Goal: Information Seeking & Learning: Learn about a topic

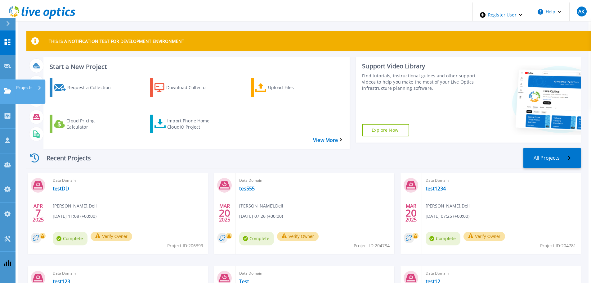
click at [34, 79] on div "Projects" at bounding box center [28, 87] width 25 height 16
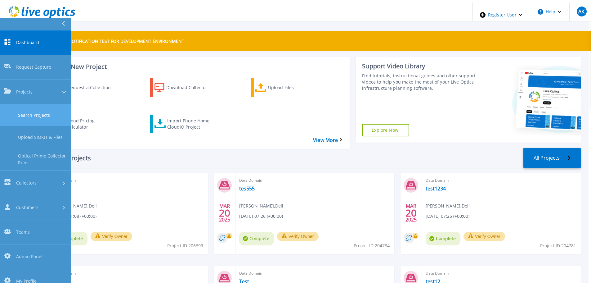
click at [51, 104] on link "Search Projects" at bounding box center [35, 115] width 71 height 22
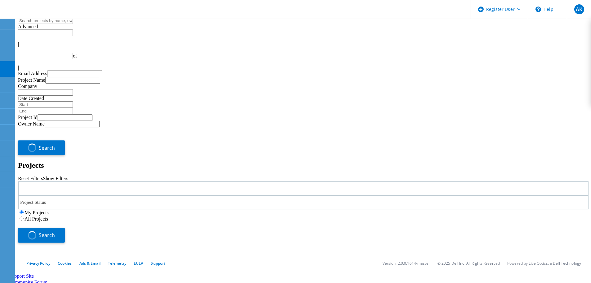
type input "1"
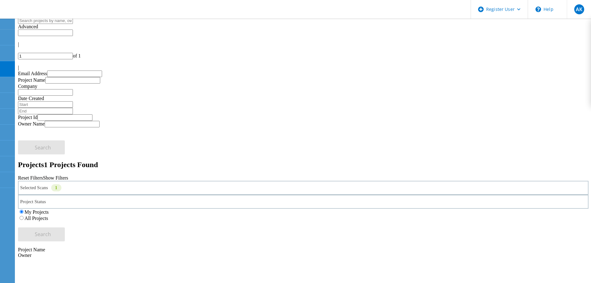
click at [48, 215] on label "All Projects" at bounding box center [37, 217] width 24 height 5
click at [24, 216] on input "All Projects" at bounding box center [22, 218] width 4 height 4
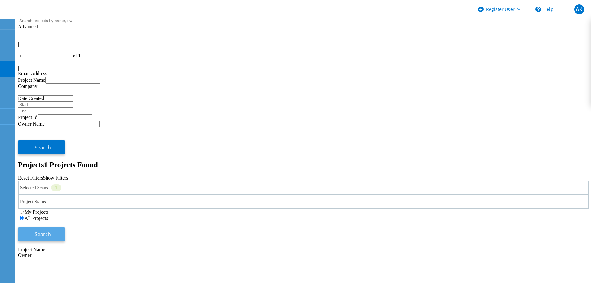
click at [51, 231] on span "Search" at bounding box center [43, 234] width 16 height 7
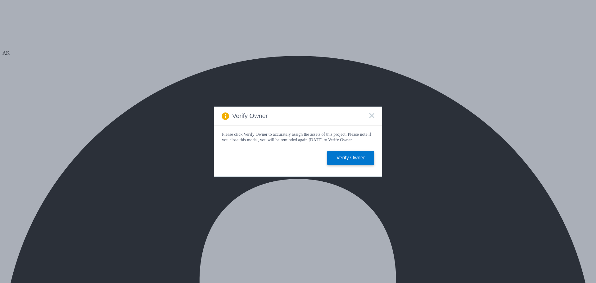
click at [372, 114] on rect at bounding box center [371, 115] width 5 height 5
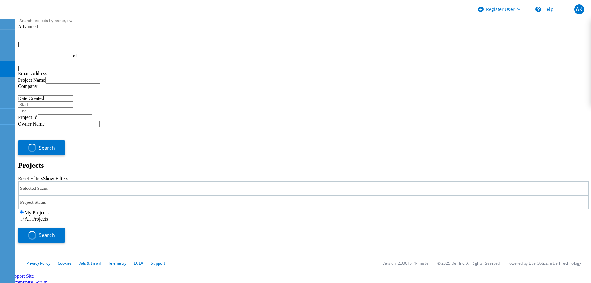
type input "1"
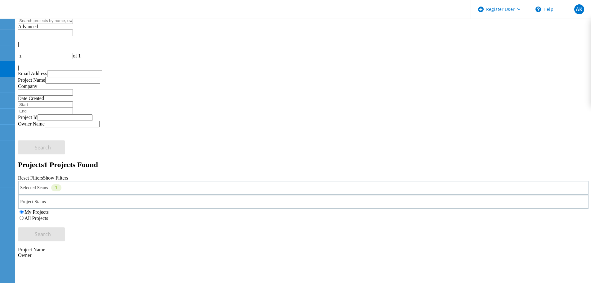
click at [48, 215] on label "All Projects" at bounding box center [37, 217] width 24 height 5
click at [24, 216] on input "All Projects" at bounding box center [22, 218] width 4 height 4
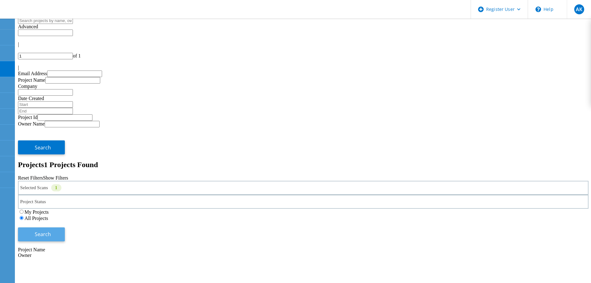
click at [65, 227] on button "Search" at bounding box center [41, 234] width 47 height 14
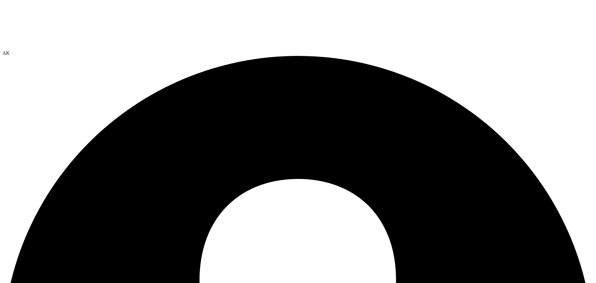
radio input "true"
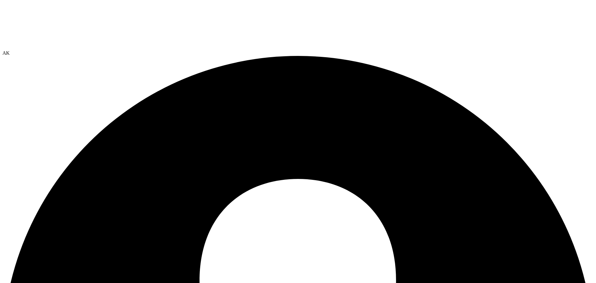
radio input "false"
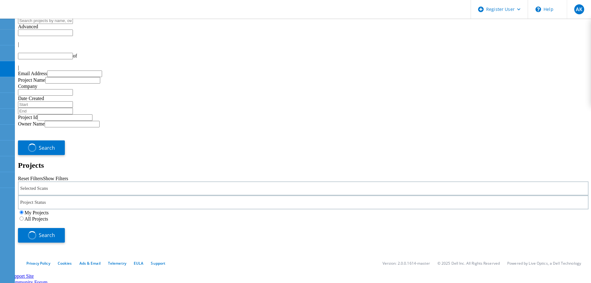
type input "1"
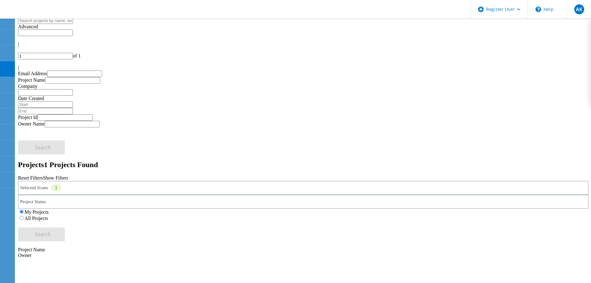
click at [392, 209] on div "My Projects All Projects" at bounding box center [303, 215] width 571 height 12
click at [393, 215] on div "All Projects" at bounding box center [303, 218] width 571 height 6
click at [48, 215] on label "All Projects" at bounding box center [37, 217] width 24 height 5
click at [24, 216] on input "All Projects" at bounding box center [22, 218] width 4 height 4
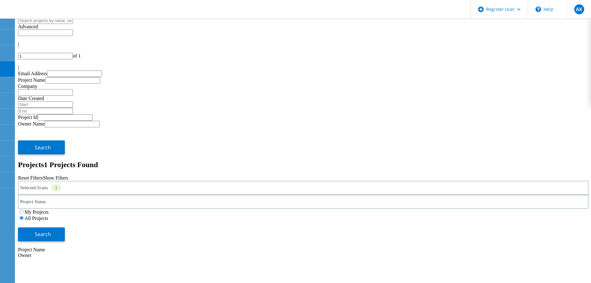
click at [547, 221] on div "Search" at bounding box center [303, 231] width 571 height 20
click at [51, 231] on span "Search" at bounding box center [43, 234] width 16 height 7
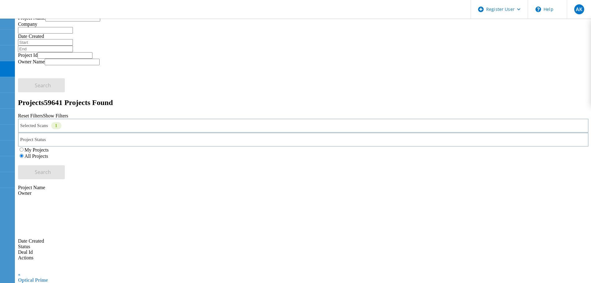
scroll to position [155, 0]
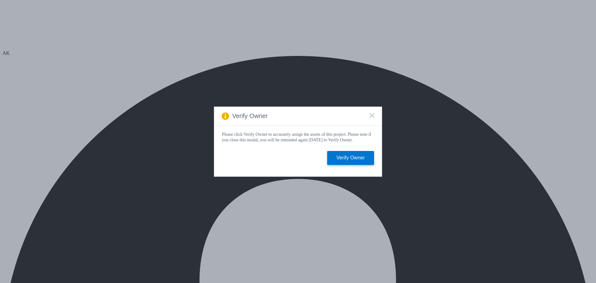
click at [368, 116] on div "Verify Owner" at bounding box center [298, 116] width 168 height 19
click at [370, 113] on icon at bounding box center [371, 115] width 5 height 5
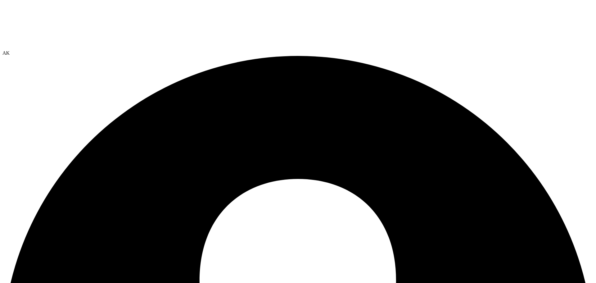
radio input "true"
radio input "false"
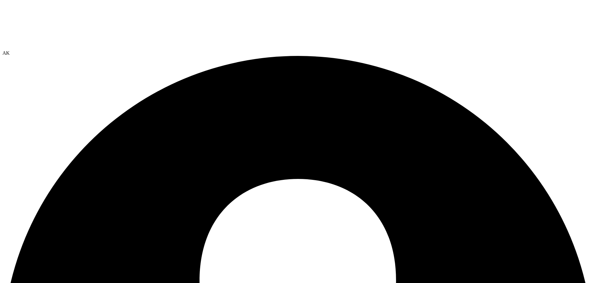
radio input "true"
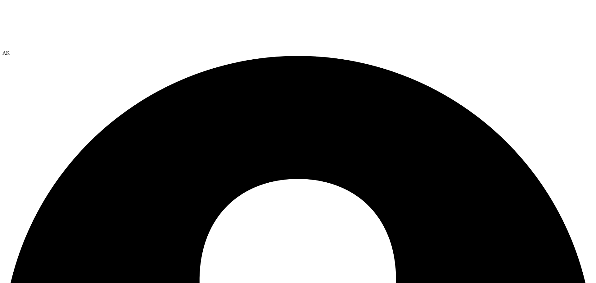
radio input "false"
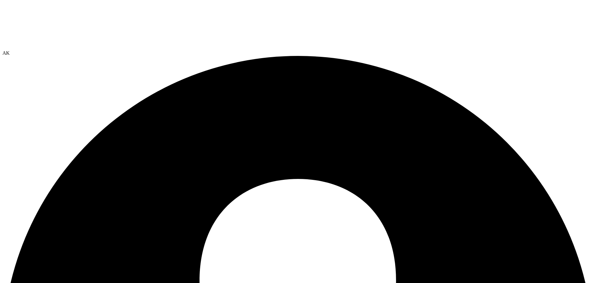
radio input "true"
radio input "false"
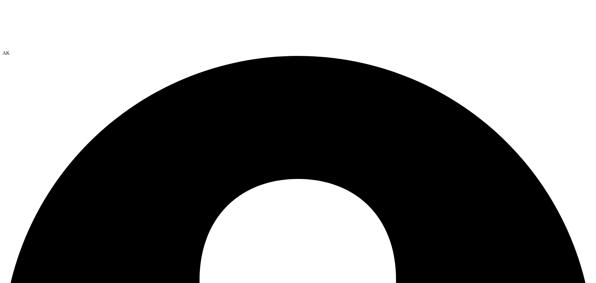
radio input "true"
radio input "false"
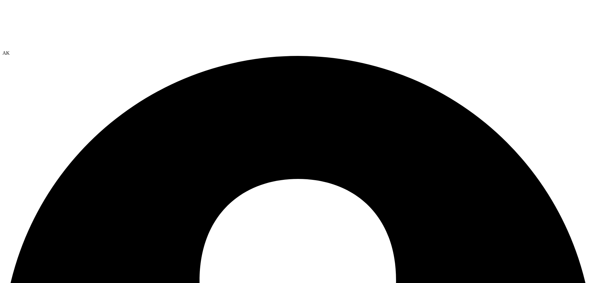
radio input "true"
radio input "false"
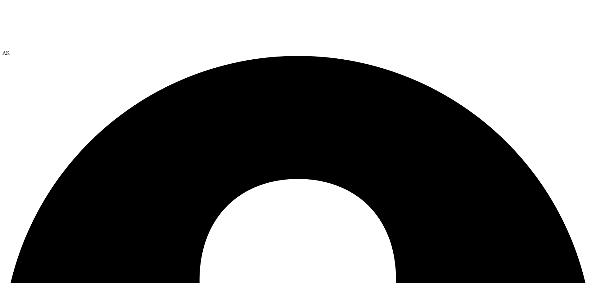
radio input "true"
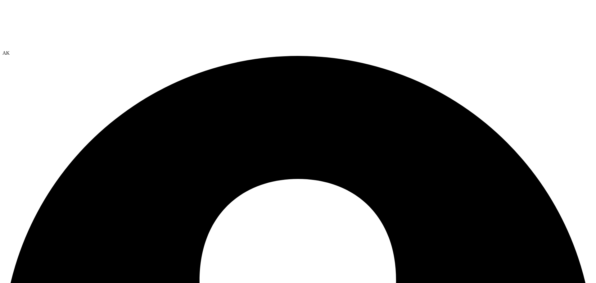
radio input "true"
radio input "false"
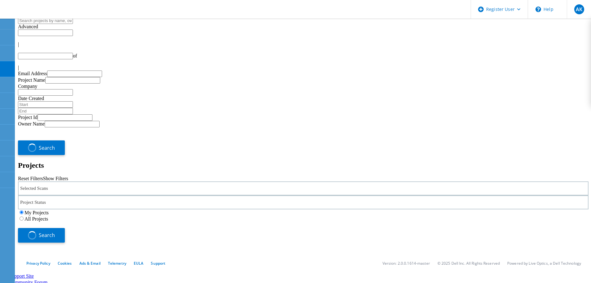
type input "1"
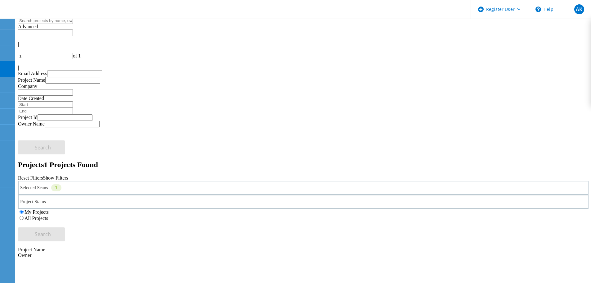
click at [48, 215] on label "All Projects" at bounding box center [37, 217] width 24 height 5
click at [24, 216] on input "All Projects" at bounding box center [22, 218] width 4 height 4
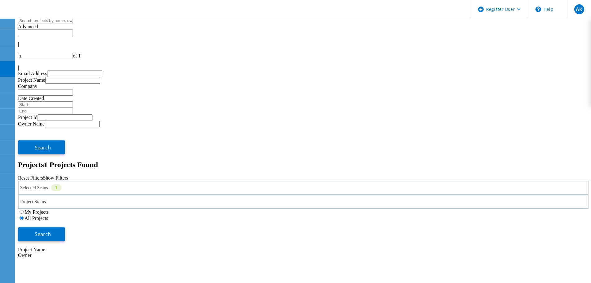
click at [536, 221] on div "Search" at bounding box center [303, 231] width 571 height 20
click at [65, 227] on button "Search" at bounding box center [41, 234] width 47 height 14
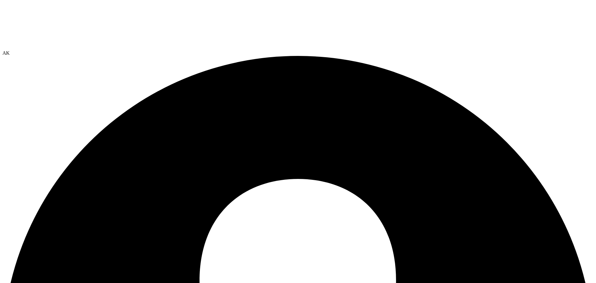
drag, startPoint x: 206, startPoint y: 76, endPoint x: 221, endPoint y: 76, distance: 15.2
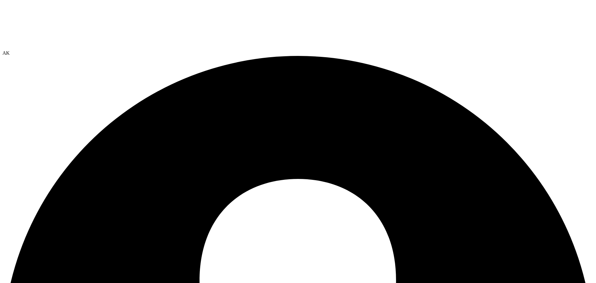
radio input "true"
radio input "false"
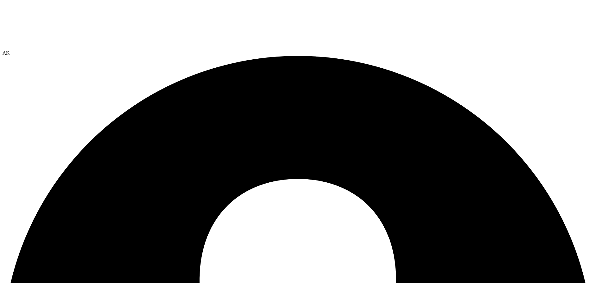
radio input "true"
radio input "false"
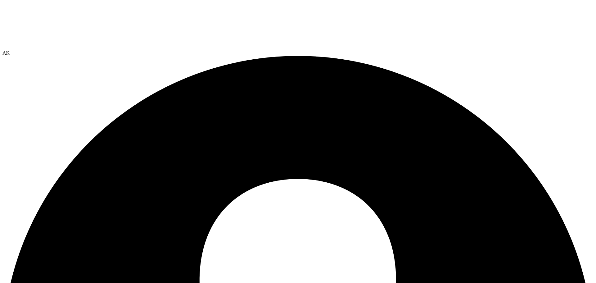
radio input "true"
radio input "false"
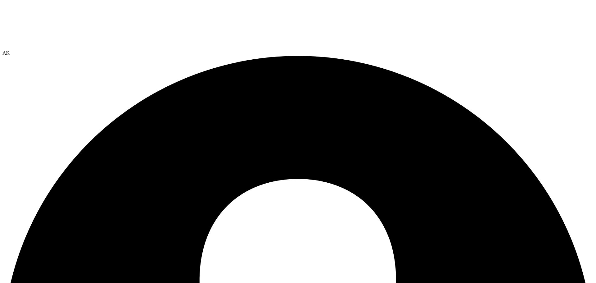
radio input "true"
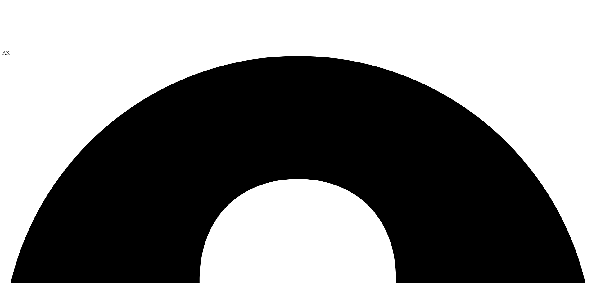
radio input "false"
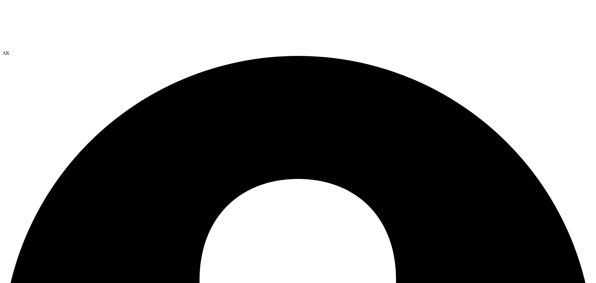
radio input "true"
radio input "false"
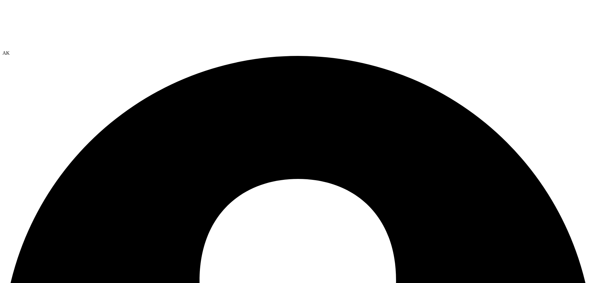
radio input "true"
radio input "false"
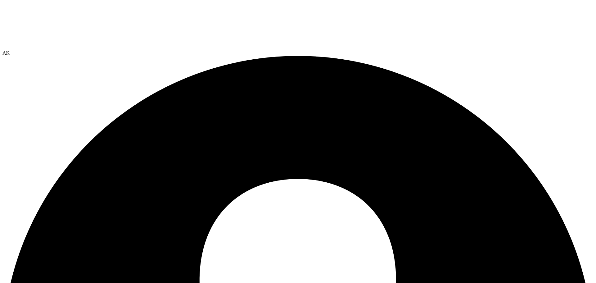
radio input "true"
radio input "false"
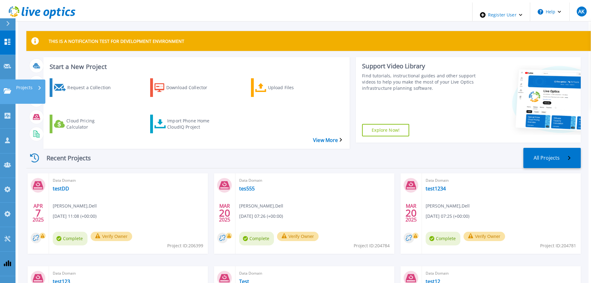
click at [33, 79] on p "Projects" at bounding box center [24, 87] width 16 height 16
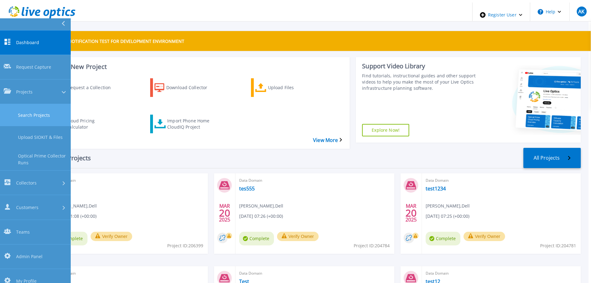
click at [42, 104] on link "Search Projects" at bounding box center [35, 115] width 71 height 22
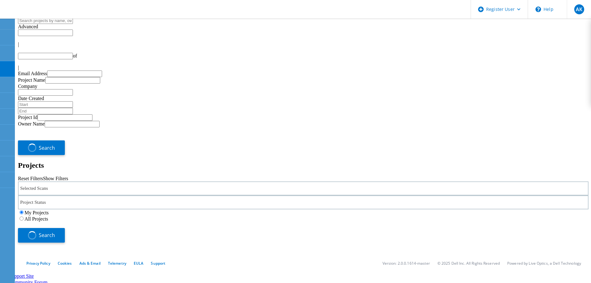
type input "1"
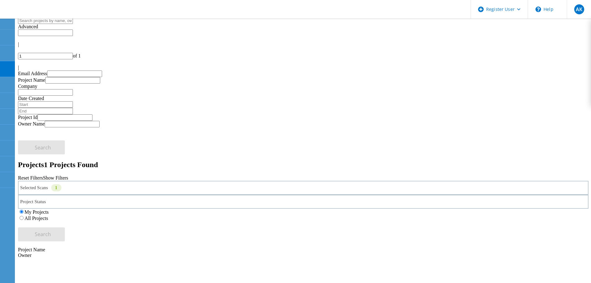
click at [48, 215] on label "All Projects" at bounding box center [37, 217] width 24 height 5
click at [24, 216] on input "All Projects" at bounding box center [22, 218] width 4 height 4
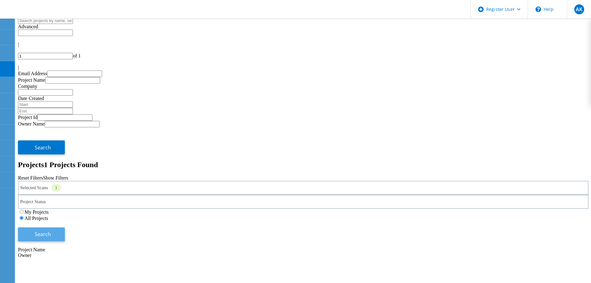
click at [65, 227] on button "Search" at bounding box center [41, 234] width 47 height 14
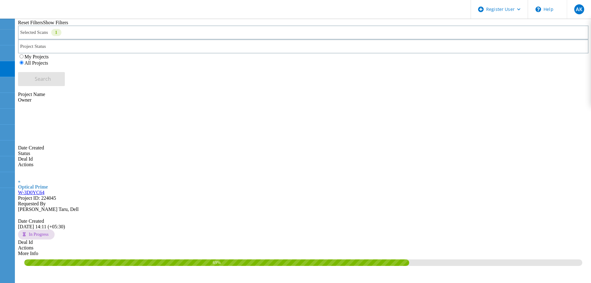
scroll to position [186, 0]
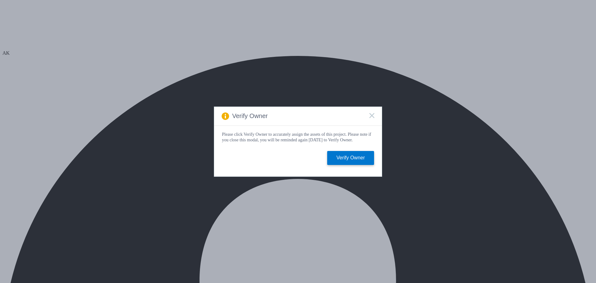
select select "USD"
click at [375, 113] on div "Verify Owner" at bounding box center [298, 116] width 168 height 19
click at [371, 114] on rect at bounding box center [371, 115] width 5 height 5
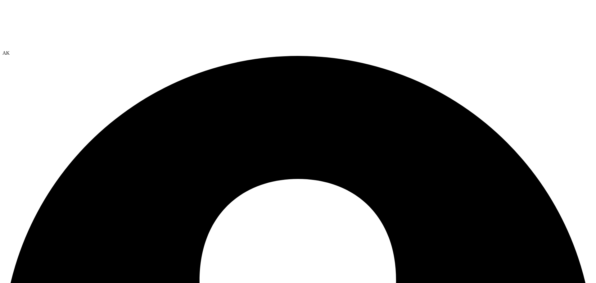
drag, startPoint x: 215, startPoint y: 75, endPoint x: 250, endPoint y: 75, distance: 35.4
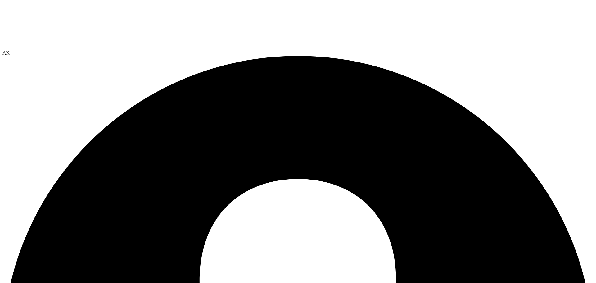
drag, startPoint x: 358, startPoint y: 69, endPoint x: 353, endPoint y: 70, distance: 5.1
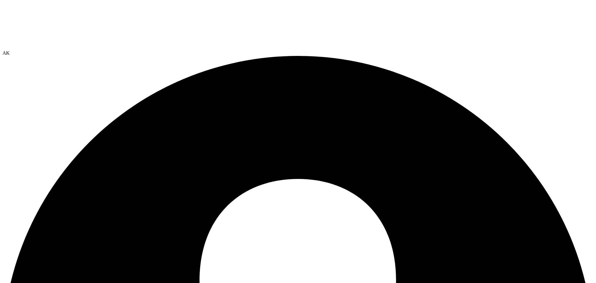
radio input "true"
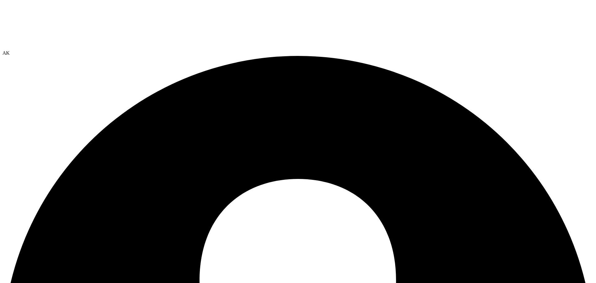
radio input "false"
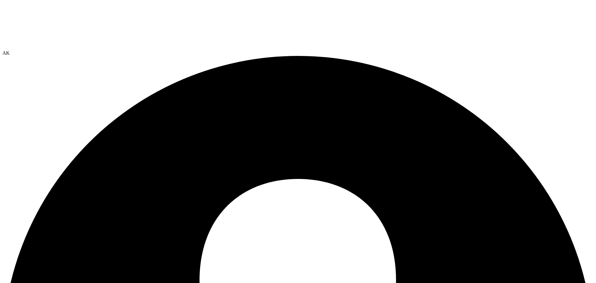
radio input "true"
radio input "false"
